Goal: Transaction & Acquisition: Purchase product/service

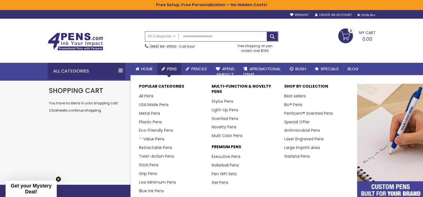
click at [149, 138] on link "Value Pens" at bounding box center [151, 139] width 25 height 6
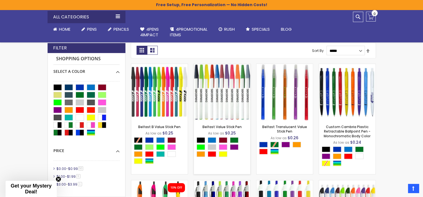
scroll to position [111, 0]
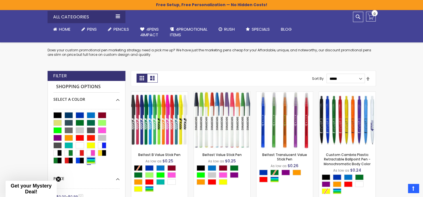
click at [92, 162] on div "Assorted" at bounding box center [91, 160] width 8 height 6
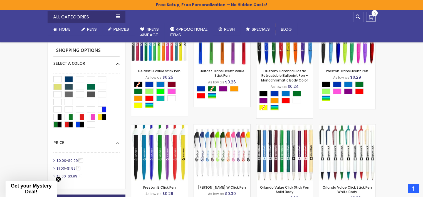
scroll to position [139, 0]
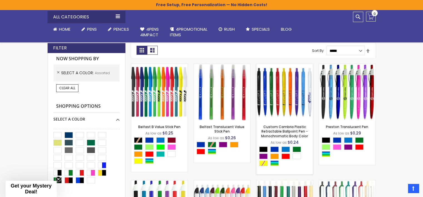
click at [281, 96] on img at bounding box center [285, 92] width 57 height 57
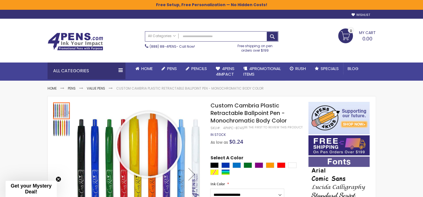
scroll to position [28, 0]
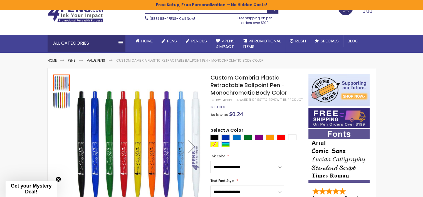
click at [65, 102] on img "Custom Cambria Plastic Retractable Ballpoint Pen - Monochromatic Body Color" at bounding box center [61, 100] width 17 height 17
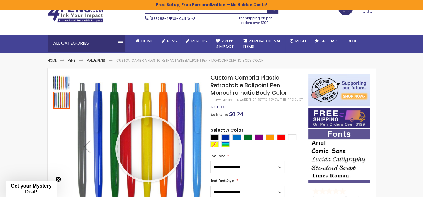
scroll to position [56, 0]
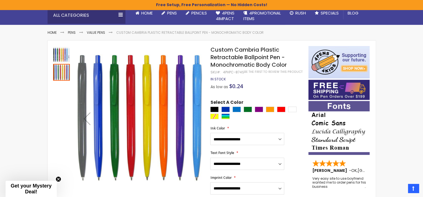
click at [61, 57] on img "Custom Cambria Plastic Retractable Ballpoint Pen - Monochromatic Body Color" at bounding box center [61, 54] width 17 height 17
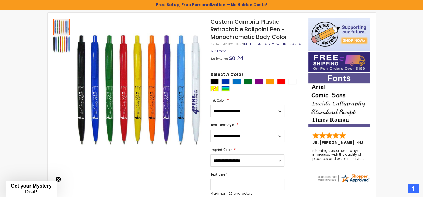
scroll to position [0, 0]
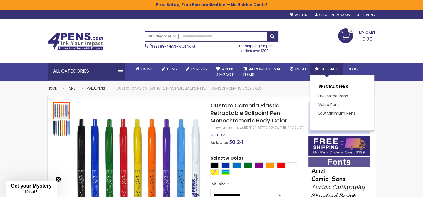
click at [329, 67] on span "Specials" at bounding box center [330, 69] width 18 height 6
click at [334, 103] on link "Value Pens" at bounding box center [331, 105] width 25 height 6
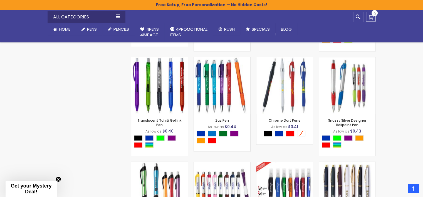
scroll to position [974, 0]
